Goal: Task Accomplishment & Management: Complete application form

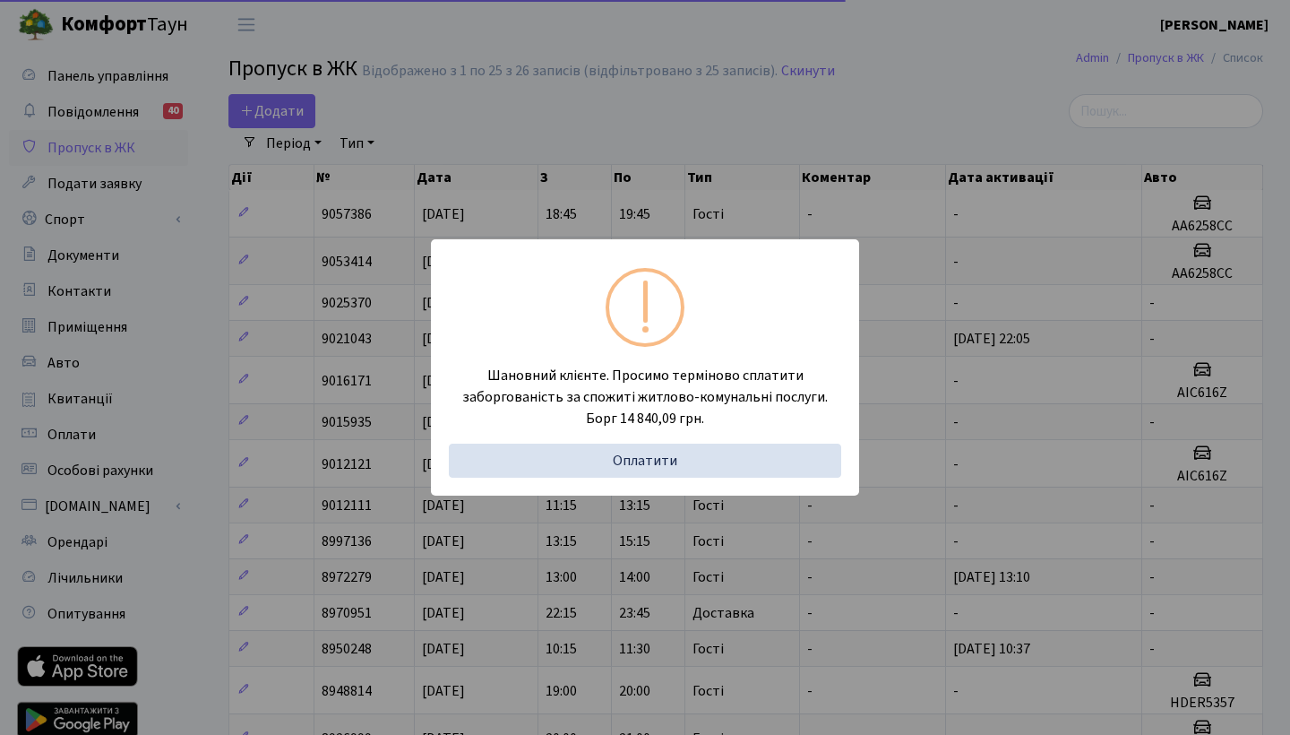
select select "25"
click at [969, 271] on div "Шановний клієнте. Просимо терміново сплатити заборгованість за спожиті житлово-…" at bounding box center [645, 367] width 1290 height 735
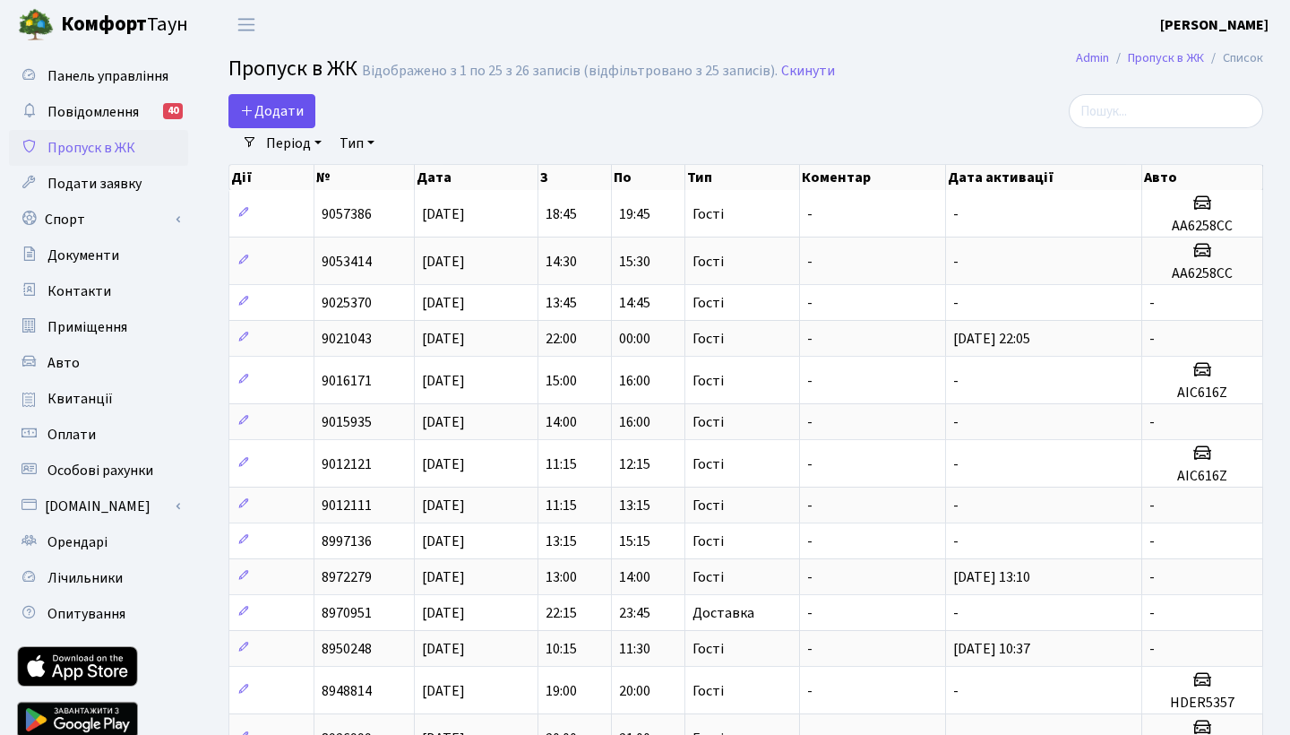
click at [280, 109] on span "Додати" at bounding box center [272, 111] width 64 height 20
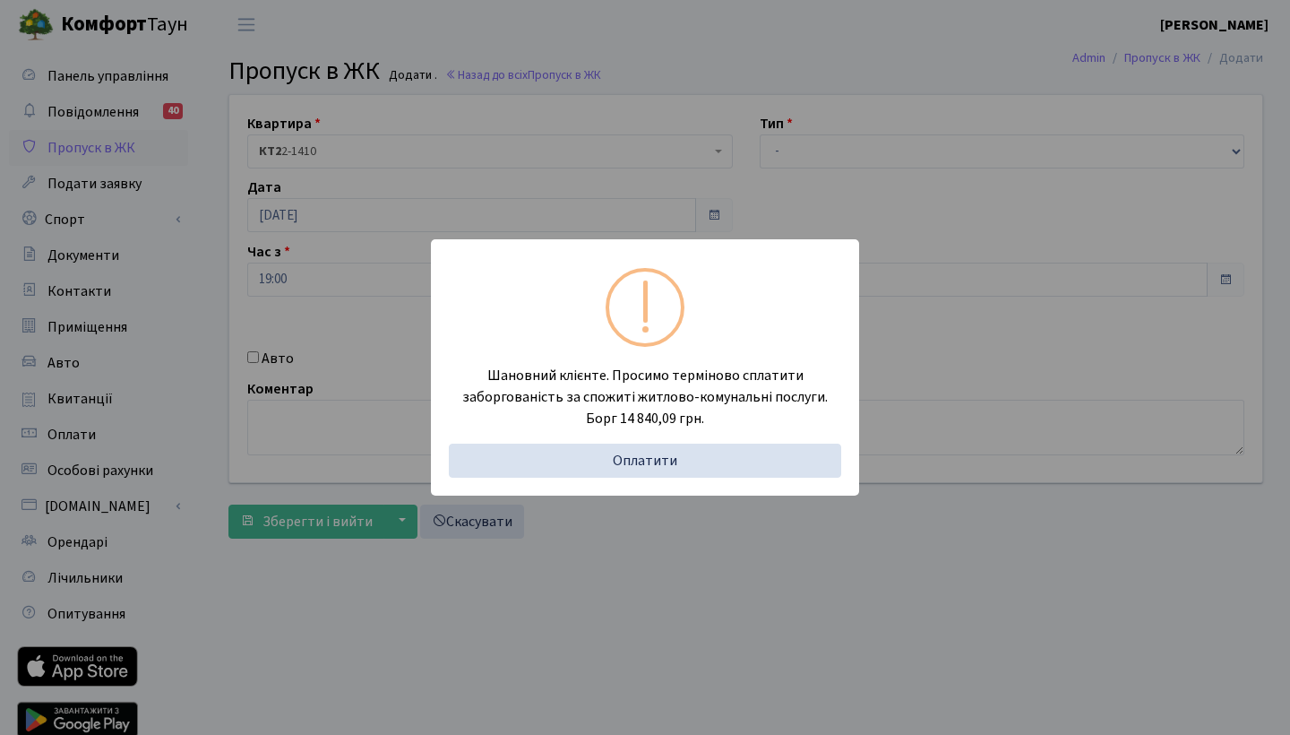
click at [1039, 165] on div "Шановний клієнте. Просимо терміново сплатити заборгованість за спожиті житлово-…" at bounding box center [645, 367] width 1290 height 735
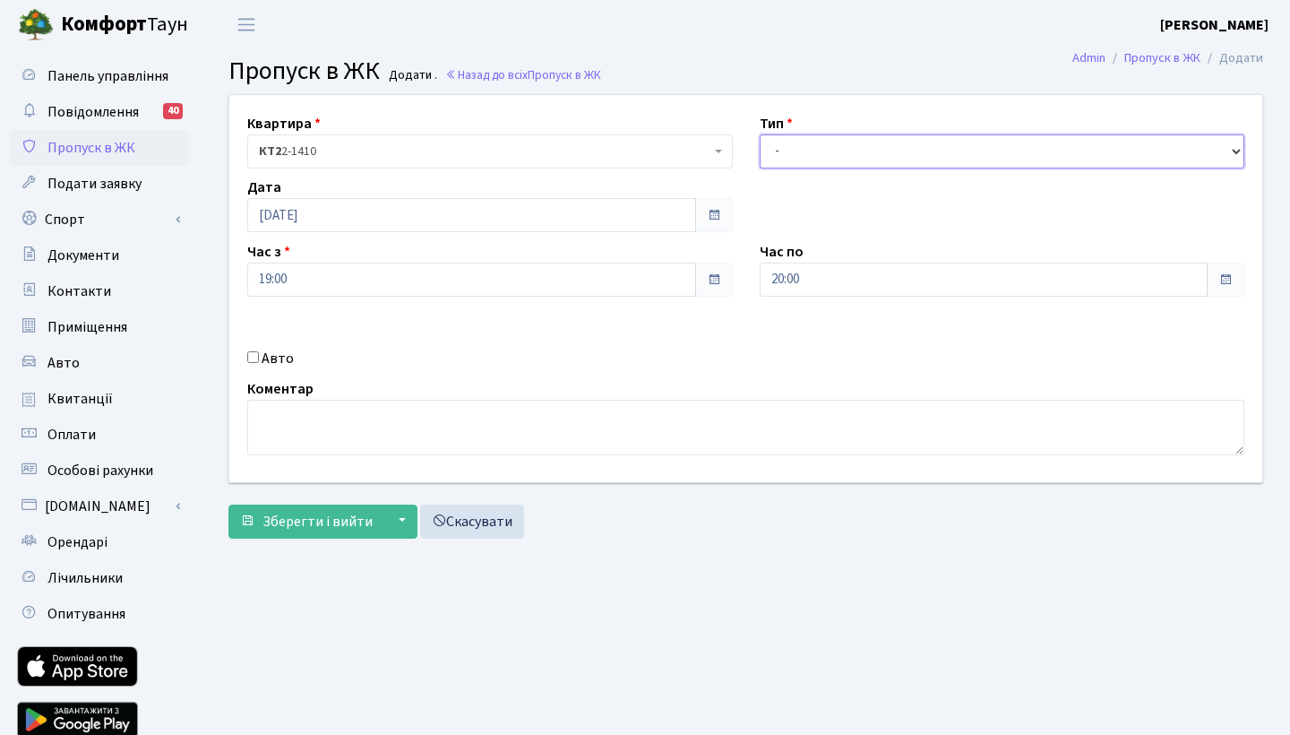
select select "3"
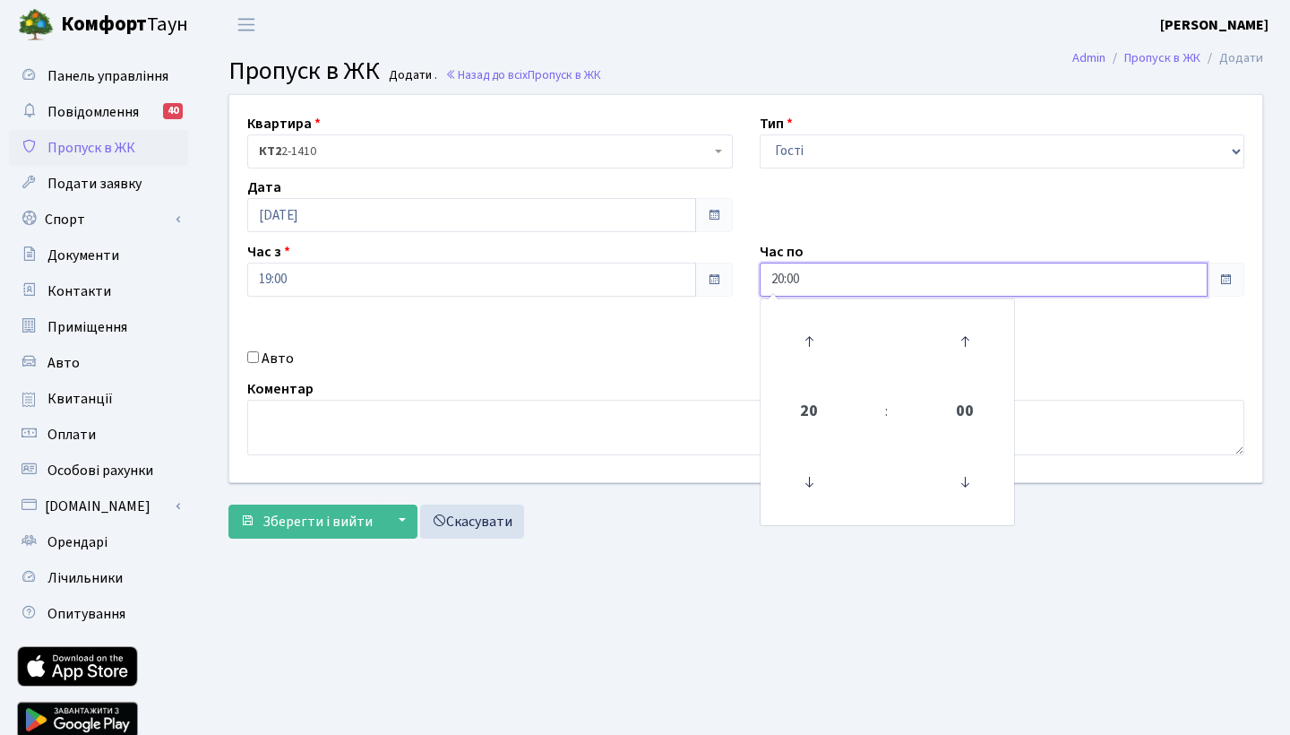
click at [796, 265] on input "20:00" at bounding box center [984, 279] width 449 height 34
click at [805, 358] on icon at bounding box center [809, 341] width 48 height 48
type input "21:00"
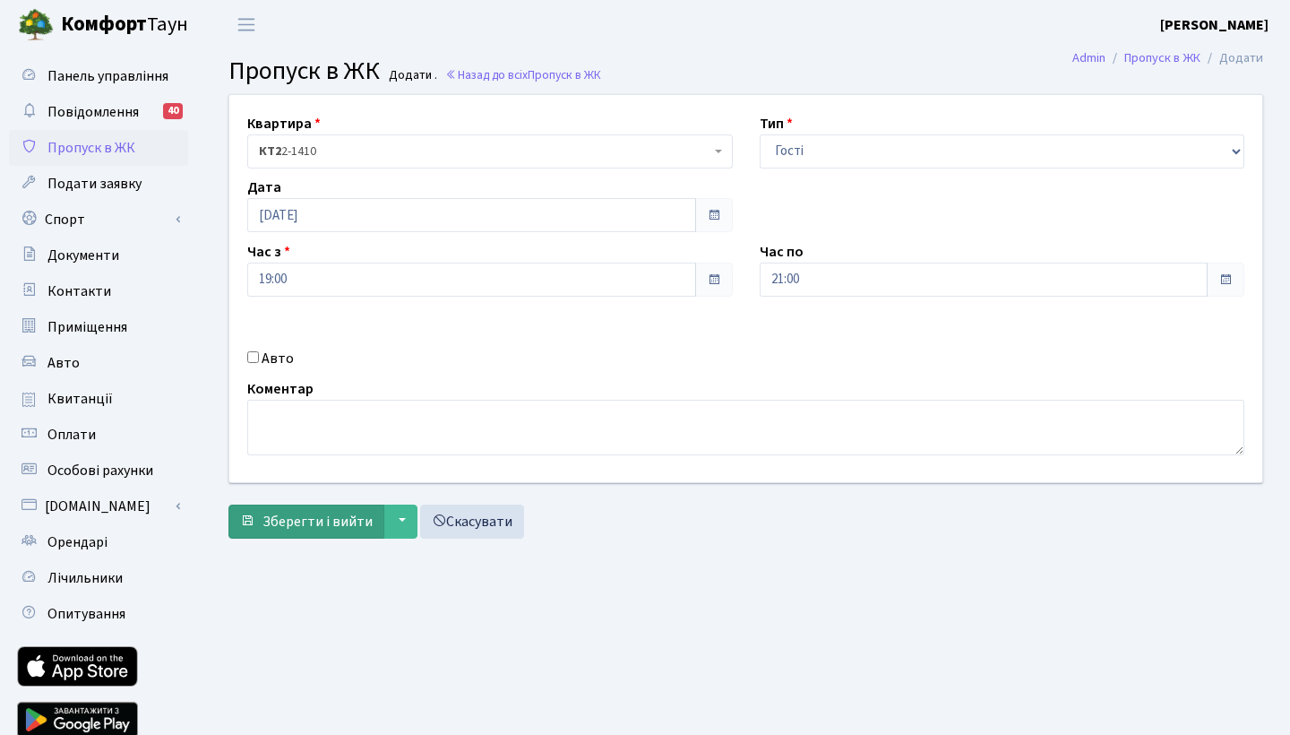
click at [277, 534] on button "Зберегти і вийти" at bounding box center [306, 521] width 156 height 34
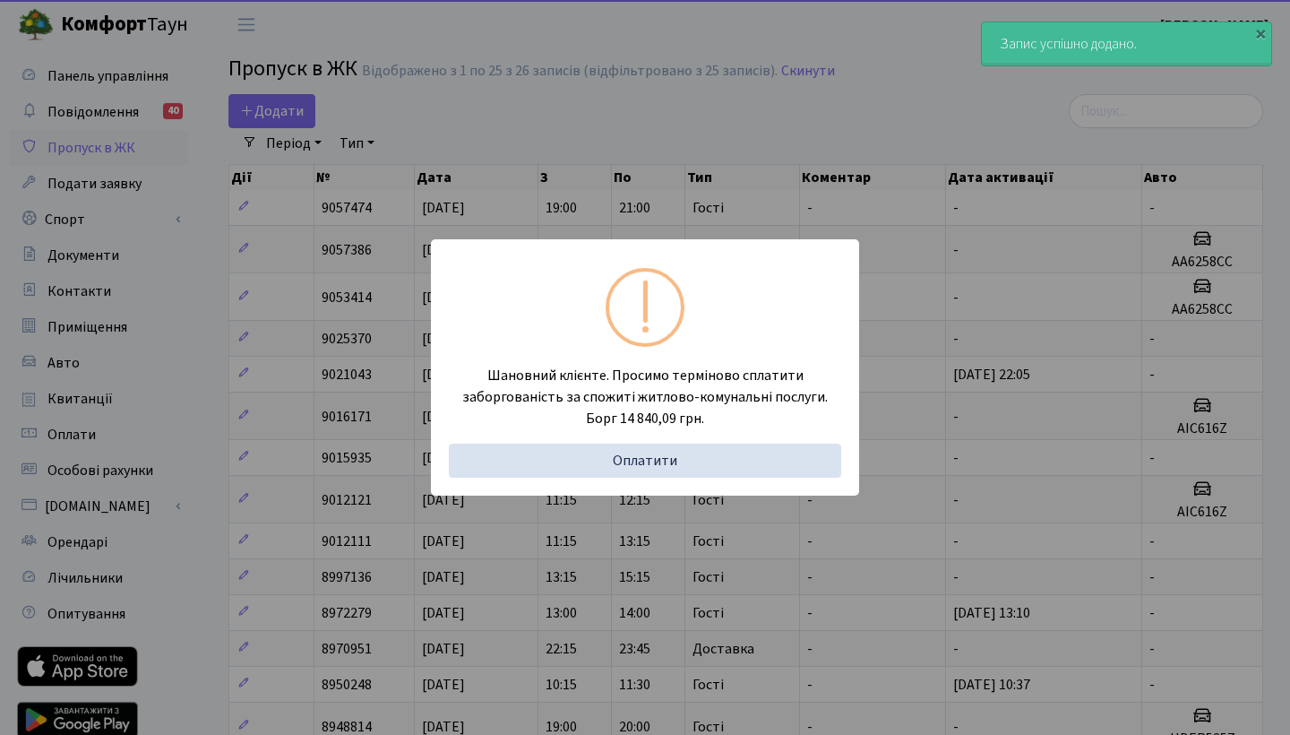
select select "25"
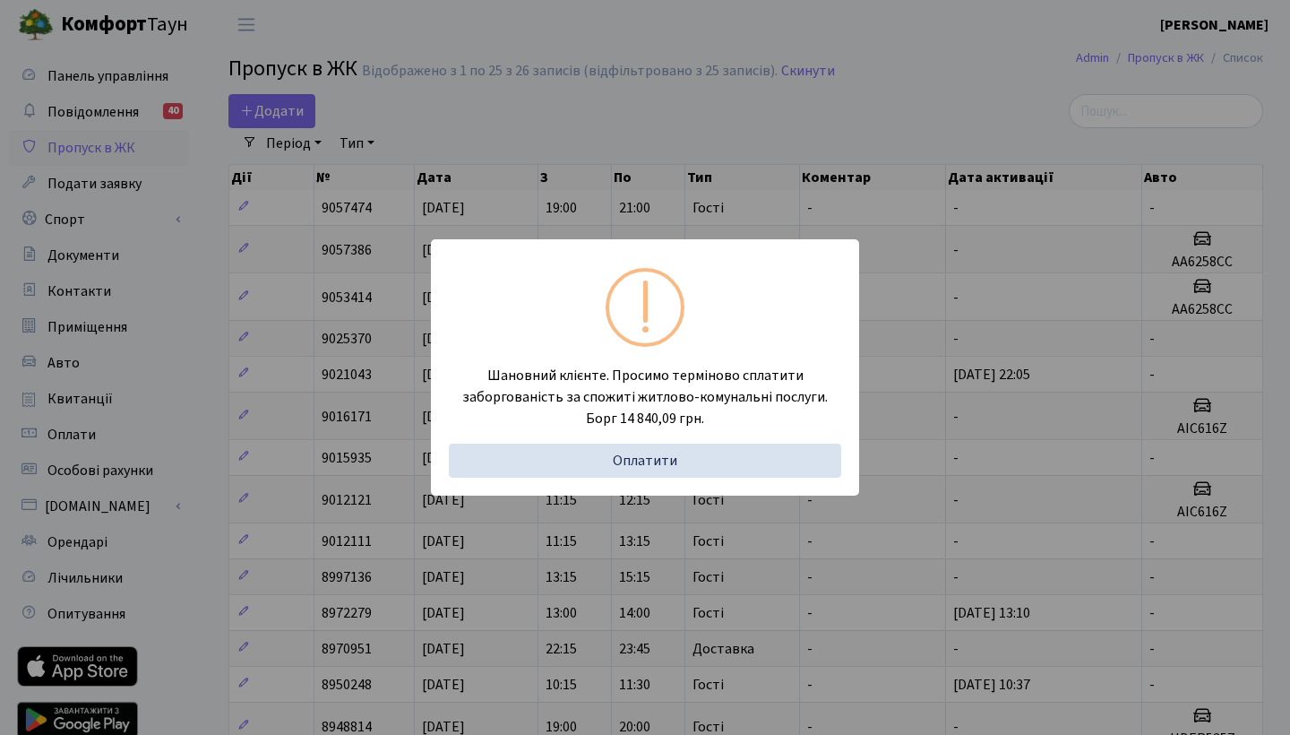
click at [342, 147] on div "Шановний клієнте. Просимо терміново сплатити заборгованість за спожиті житлово-…" at bounding box center [645, 367] width 1290 height 735
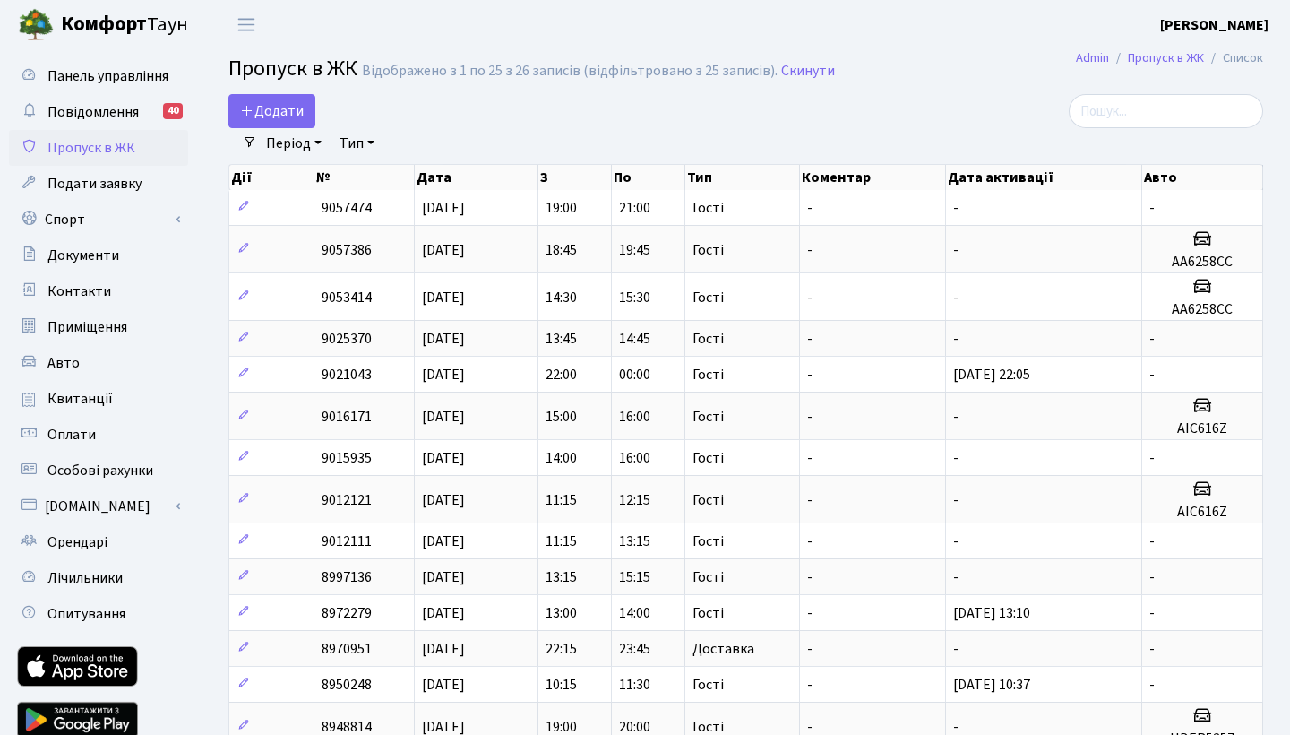
click at [290, 90] on main "Admin Пропуск в ЖК Список Пропуск в ЖК Відображено з 1 по 25 з 26 записів (відф…" at bounding box center [746, 663] width 1089 height 1229
click at [288, 107] on span "Додати" at bounding box center [272, 111] width 64 height 20
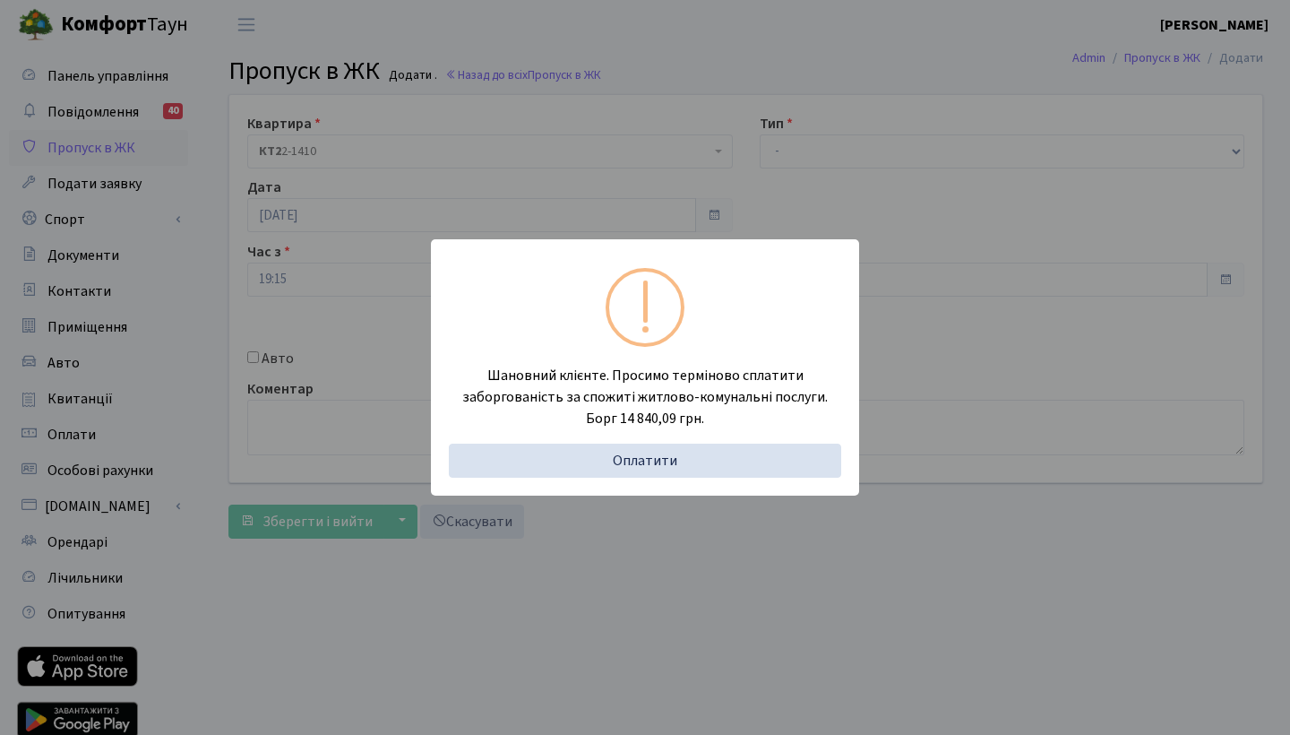
click at [932, 225] on div "Шановний клієнте. Просимо терміново сплатити заборгованість за спожиті житлово-…" at bounding box center [645, 367] width 1290 height 735
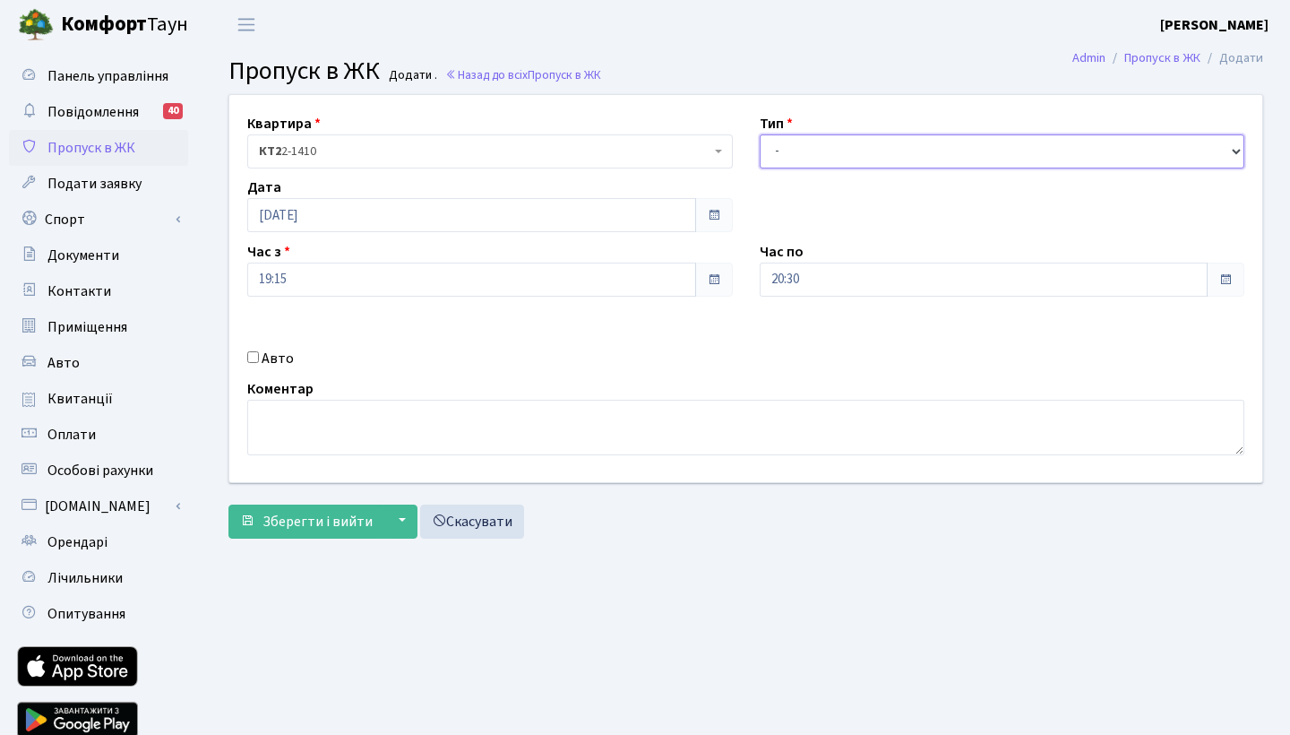
select select "3"
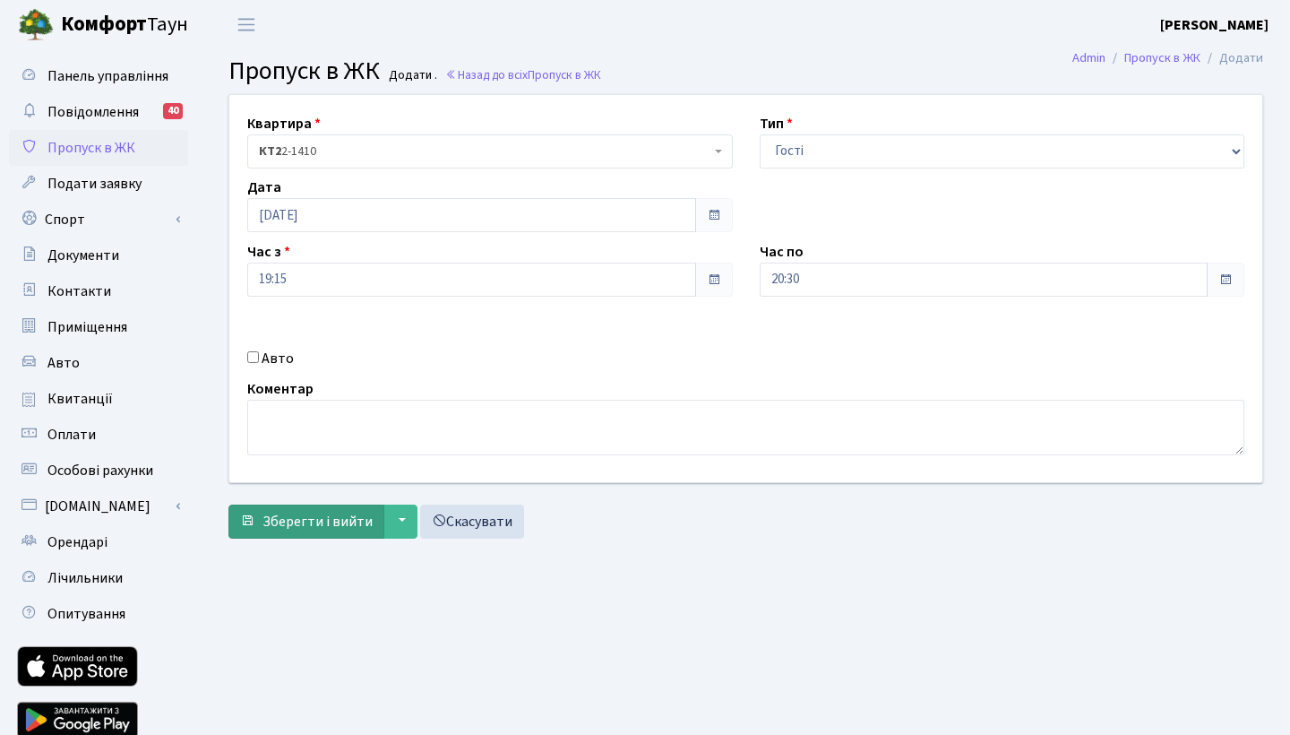
click at [343, 517] on span "Зберегти і вийти" at bounding box center [317, 522] width 110 height 20
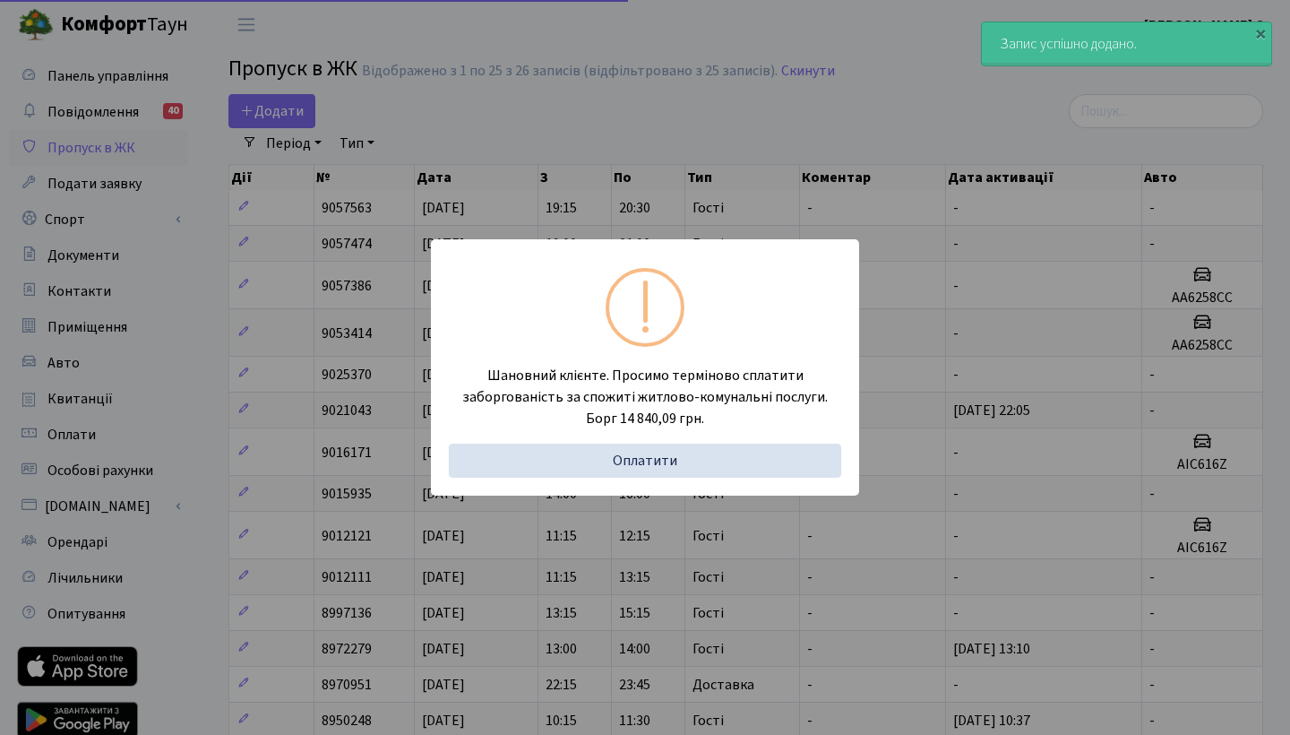
select select "25"
